Goal: Task Accomplishment & Management: Use online tool/utility

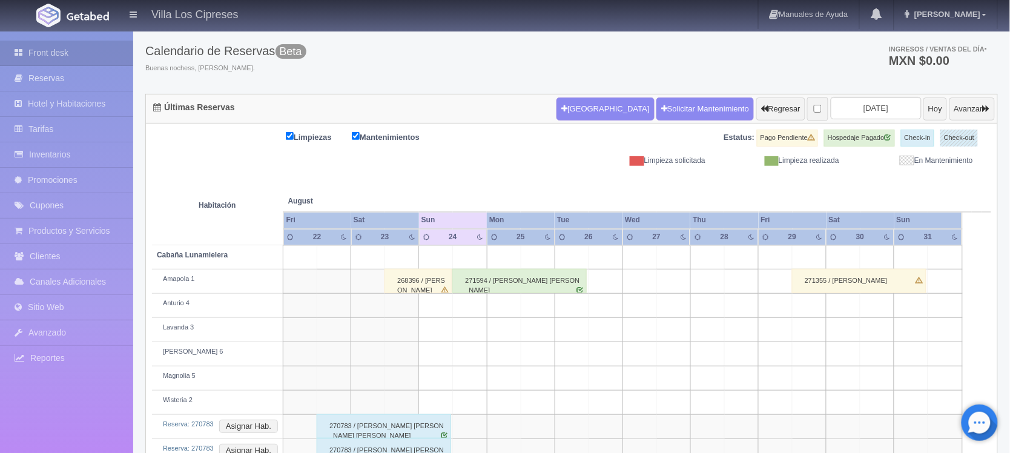
scroll to position [315, 0]
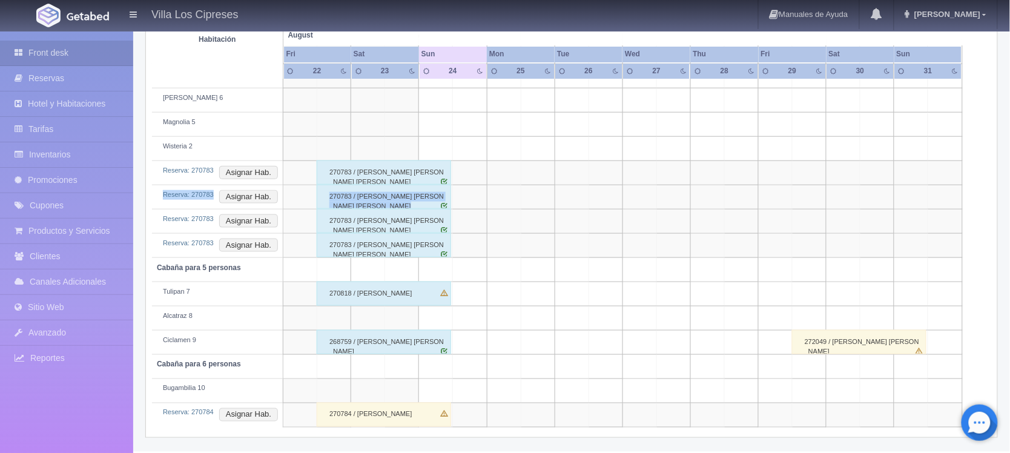
drag, startPoint x: 525, startPoint y: 173, endPoint x: 564, endPoint y: 185, distance: 41.2
click at [539, 195] on tbody "Cabaña Lunamielera Amapola 1 268396 / Nayely flores 271594 / Juan Felipe Leñero…" at bounding box center [571, 210] width 839 height 436
click at [567, 179] on td at bounding box center [571, 173] width 34 height 24
click at [94, 15] on img at bounding box center [88, 16] width 42 height 9
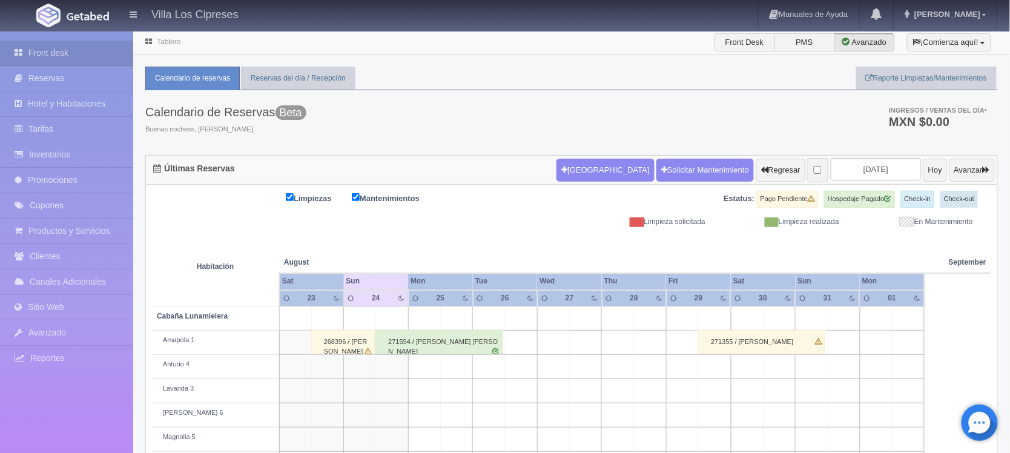
scroll to position [315, 0]
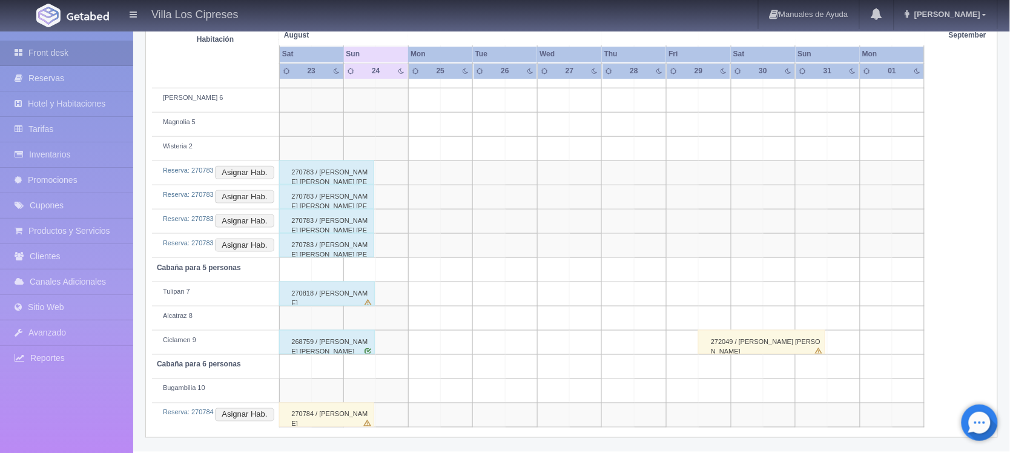
click at [268, 328] on td "Alcatraz 8" at bounding box center [215, 318] width 127 height 24
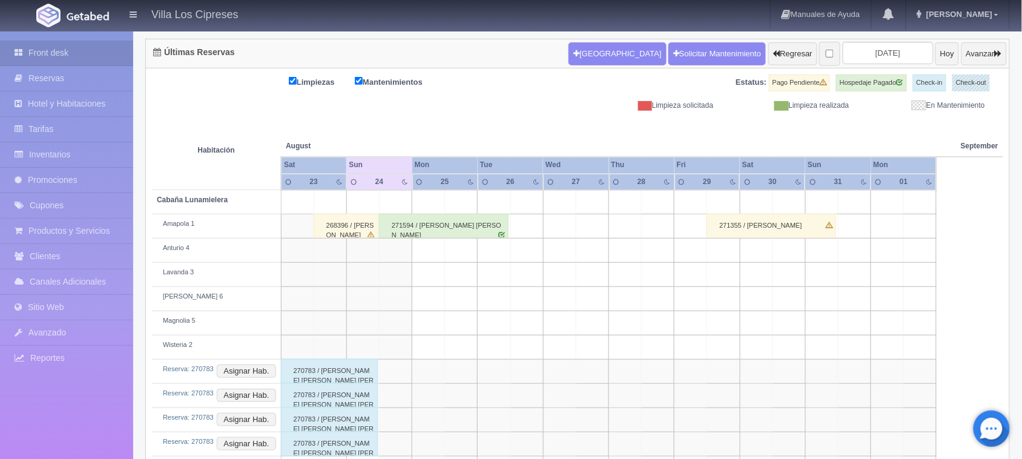
scroll to position [82, 0]
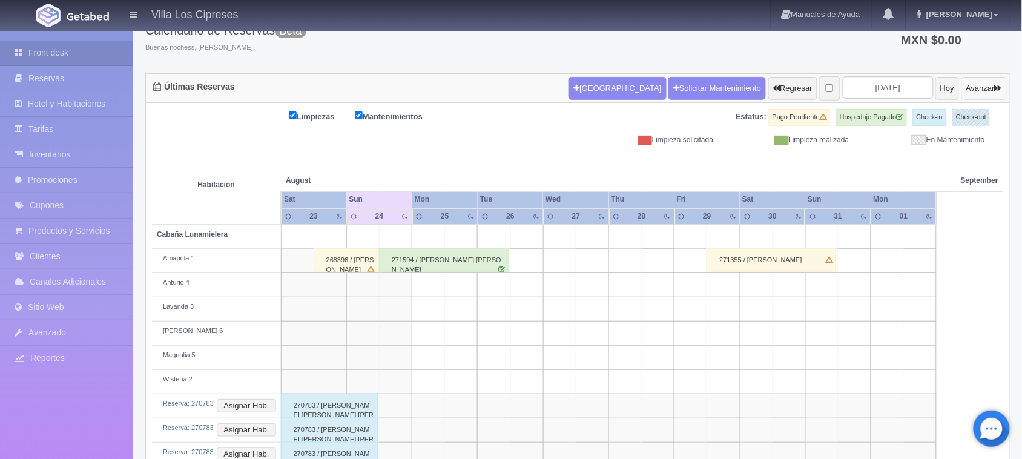
click at [972, 96] on button "Avanzar" at bounding box center [983, 88] width 45 height 23
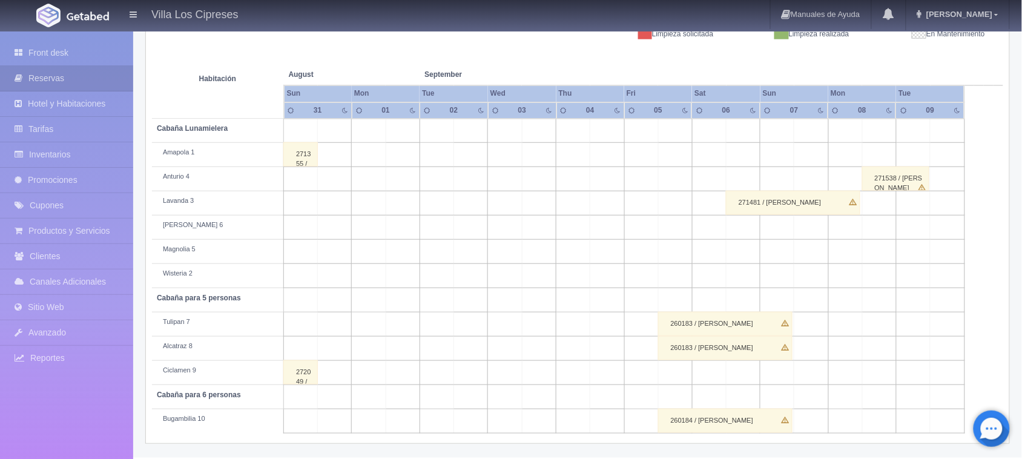
scroll to position [188, 0]
